Goal: Task Accomplishment & Management: Use online tool/utility

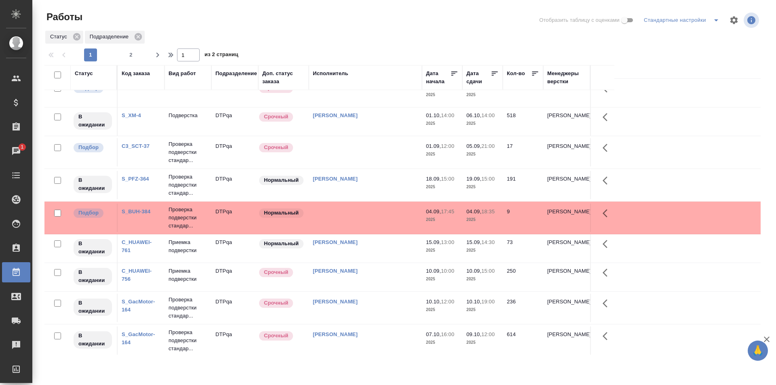
scroll to position [500, 0]
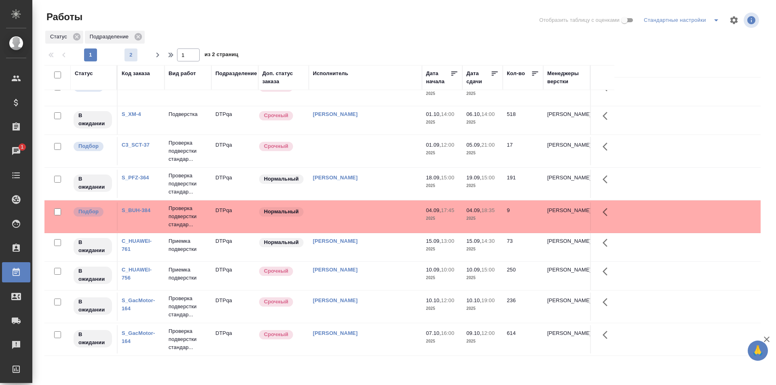
click at [131, 53] on span "2" at bounding box center [130, 55] width 13 height 8
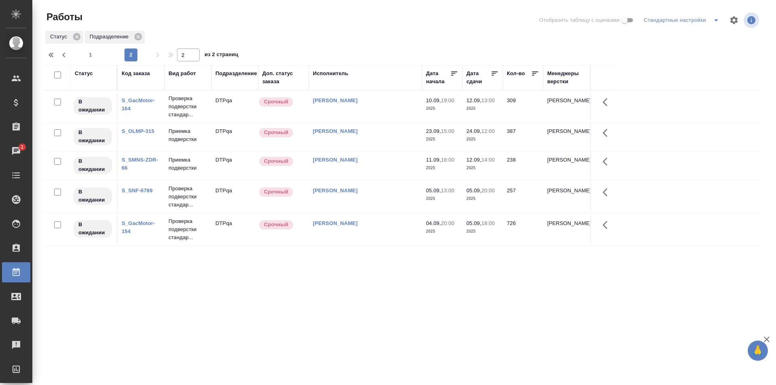
scroll to position [0, 0]
click at [91, 55] on span "1" at bounding box center [90, 55] width 13 height 8
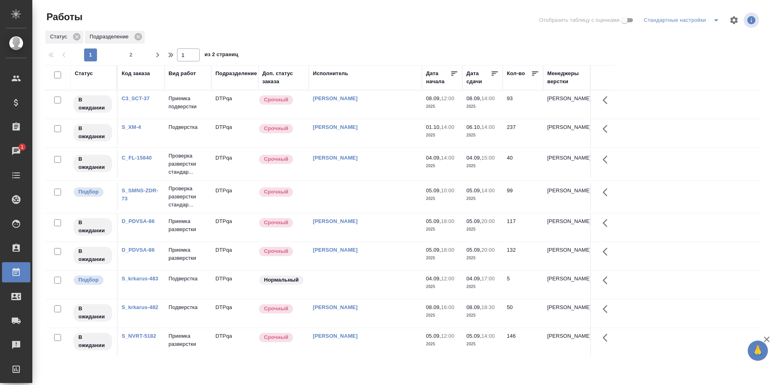
click at [135, 53] on span "2" at bounding box center [130, 55] width 13 height 8
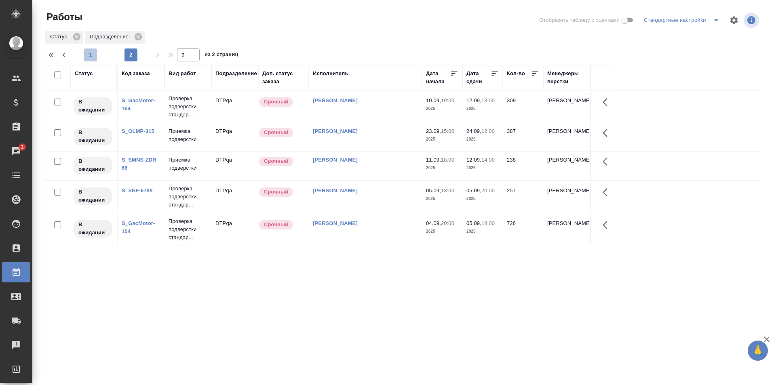
click at [90, 54] on span "1" at bounding box center [90, 55] width 13 height 8
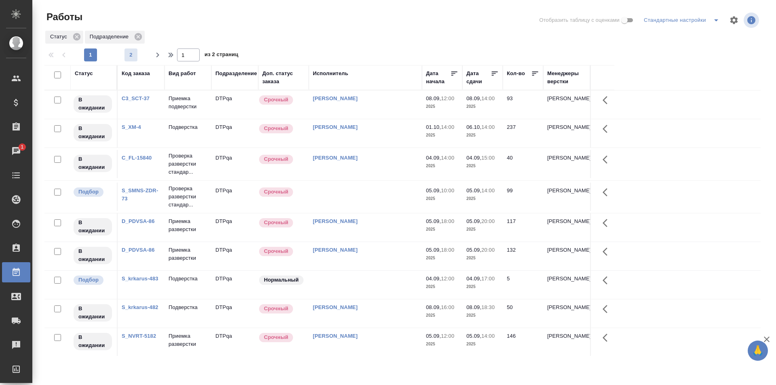
click at [133, 55] on span "2" at bounding box center [130, 55] width 13 height 8
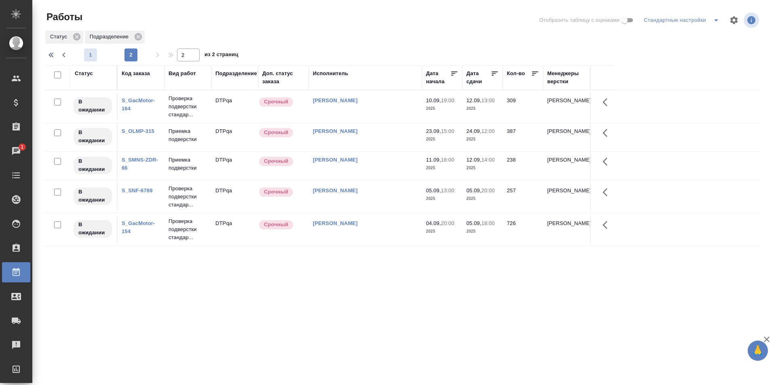
click at [93, 55] on span "1" at bounding box center [90, 55] width 13 height 8
type input "1"
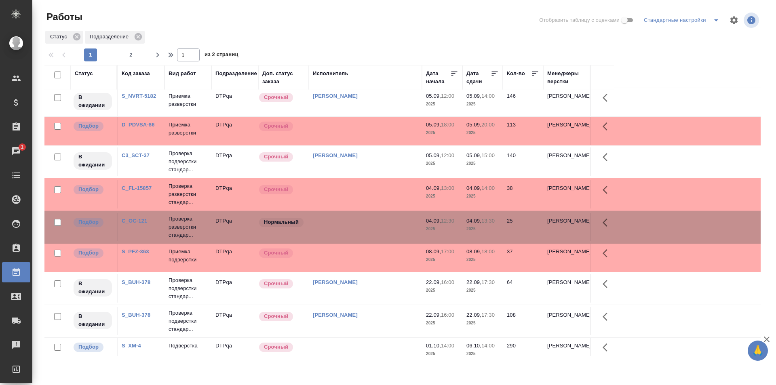
scroll to position [242, 0]
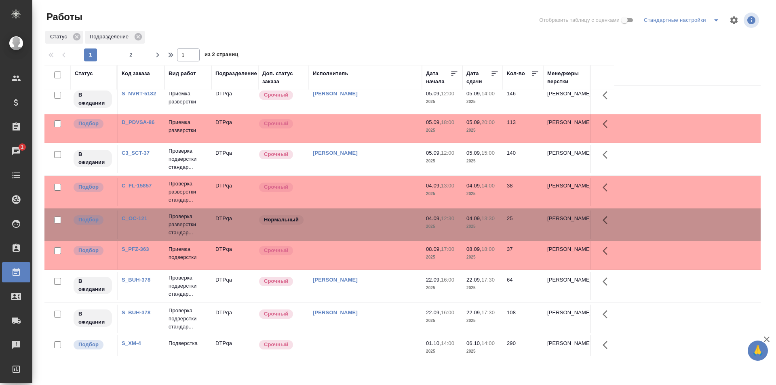
click at [371, 222] on td at bounding box center [365, 224] width 113 height 28
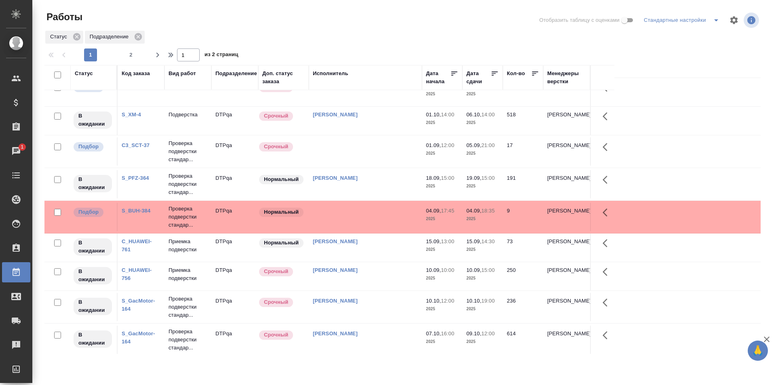
scroll to position [500, 0]
click at [380, 115] on div "[PERSON_NAME]" at bounding box center [365, 114] width 105 height 8
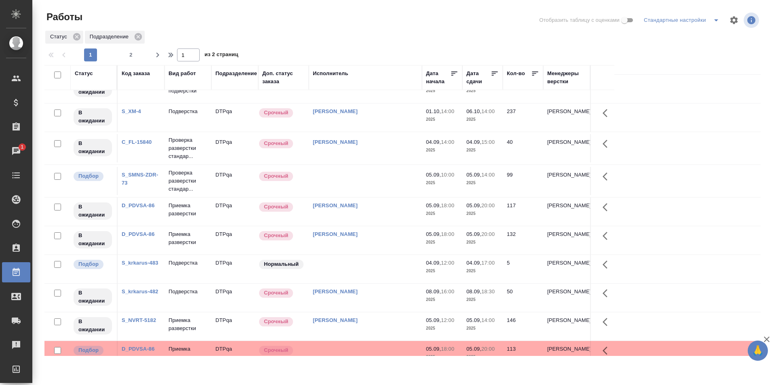
scroll to position [0, 0]
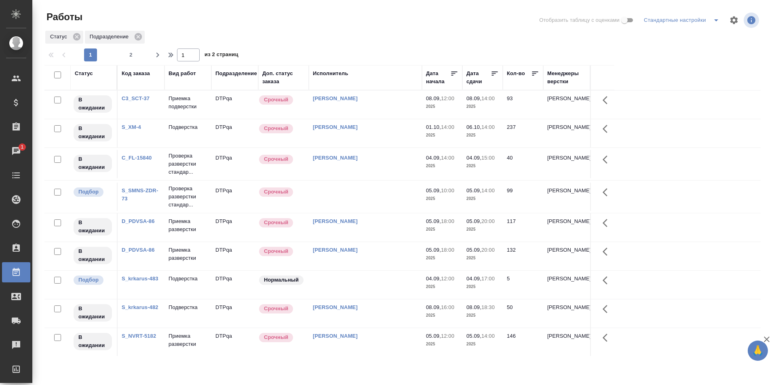
click at [387, 162] on td "[PERSON_NAME]" at bounding box center [365, 164] width 113 height 28
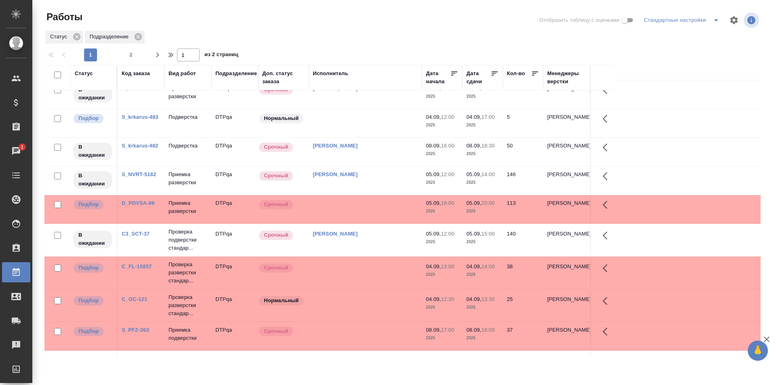
scroll to position [202, 0]
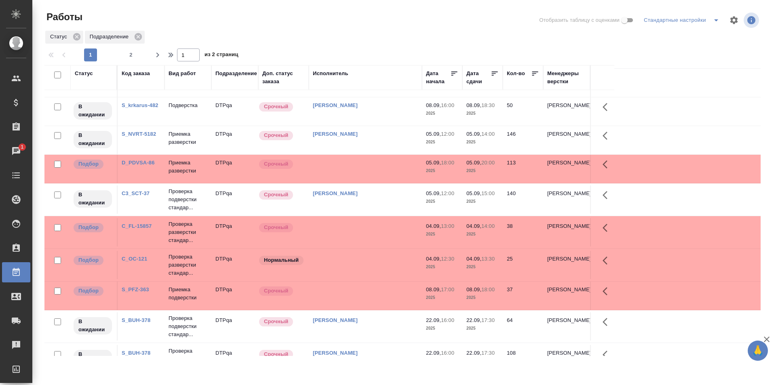
click at [357, 235] on td at bounding box center [365, 232] width 113 height 28
